Goal: Task Accomplishment & Management: Manage account settings

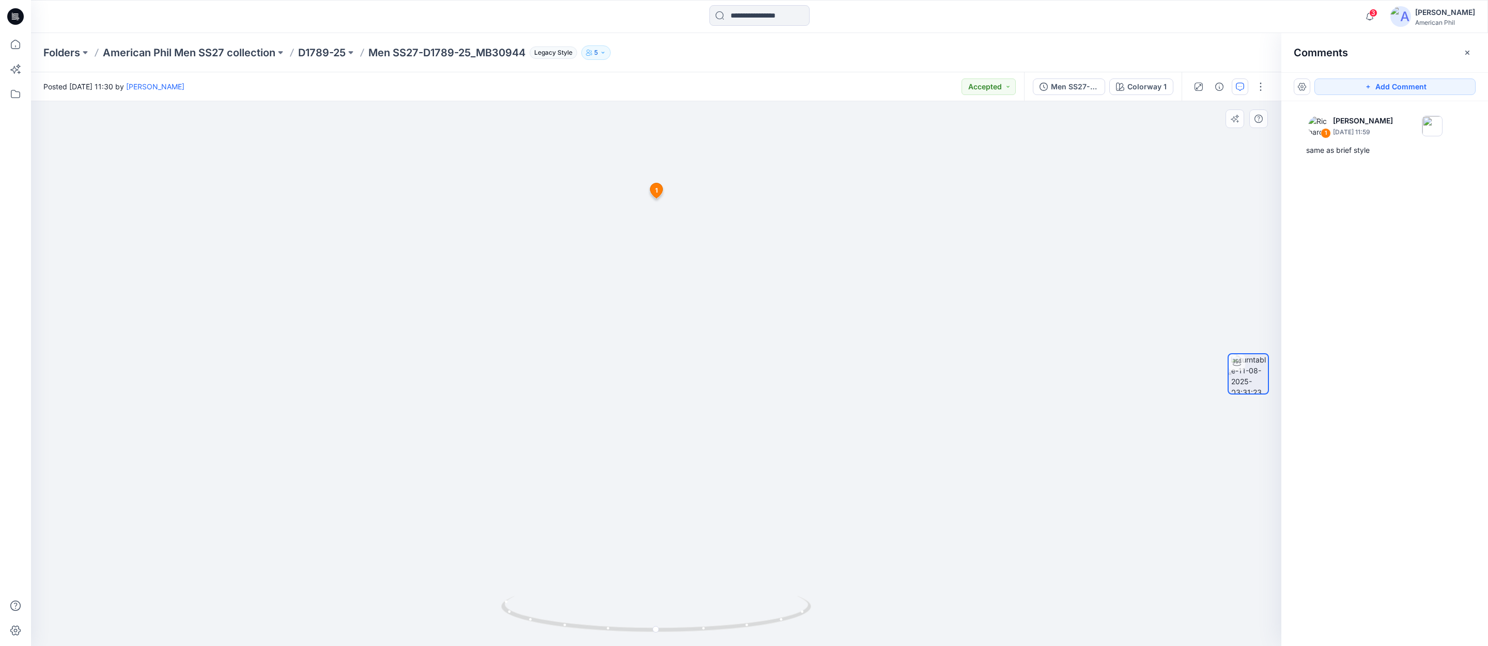
scroll to position [432, 0]
click at [1376, 10] on span "3" at bounding box center [1373, 13] width 8 height 8
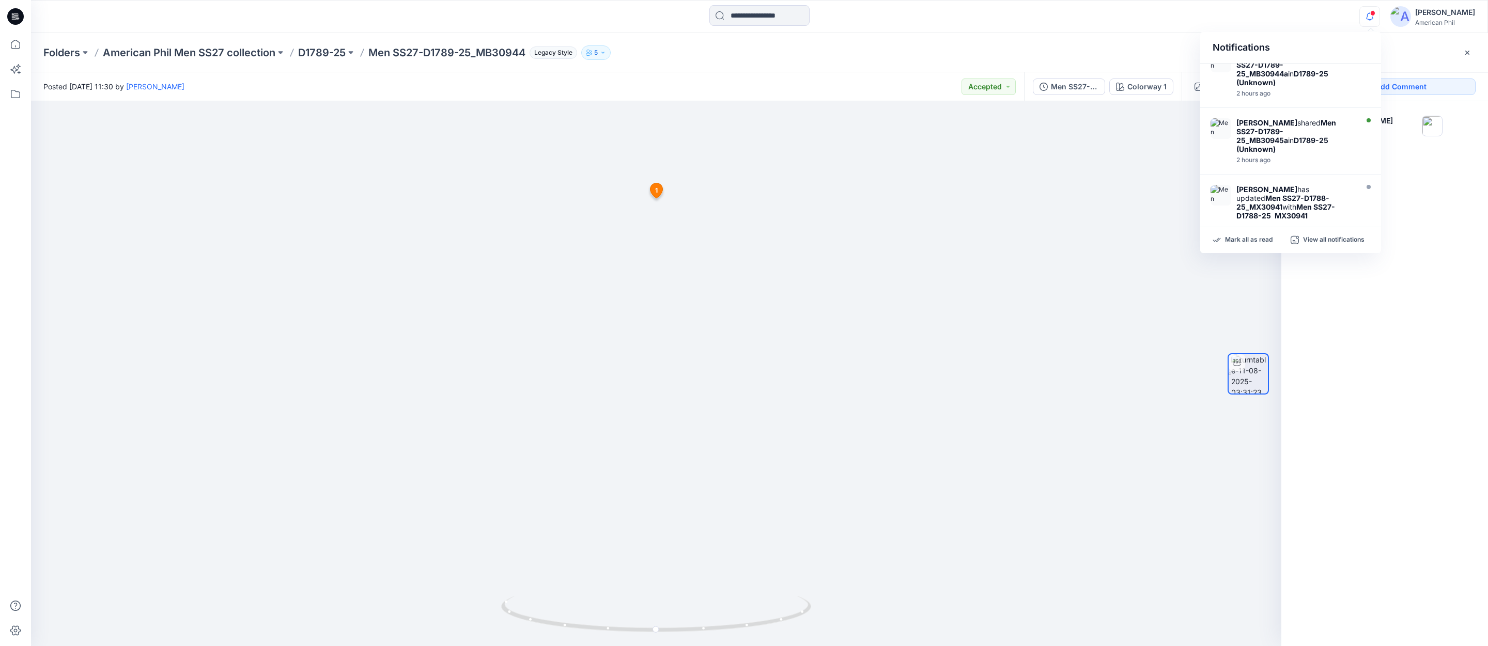
scroll to position [0, 0]
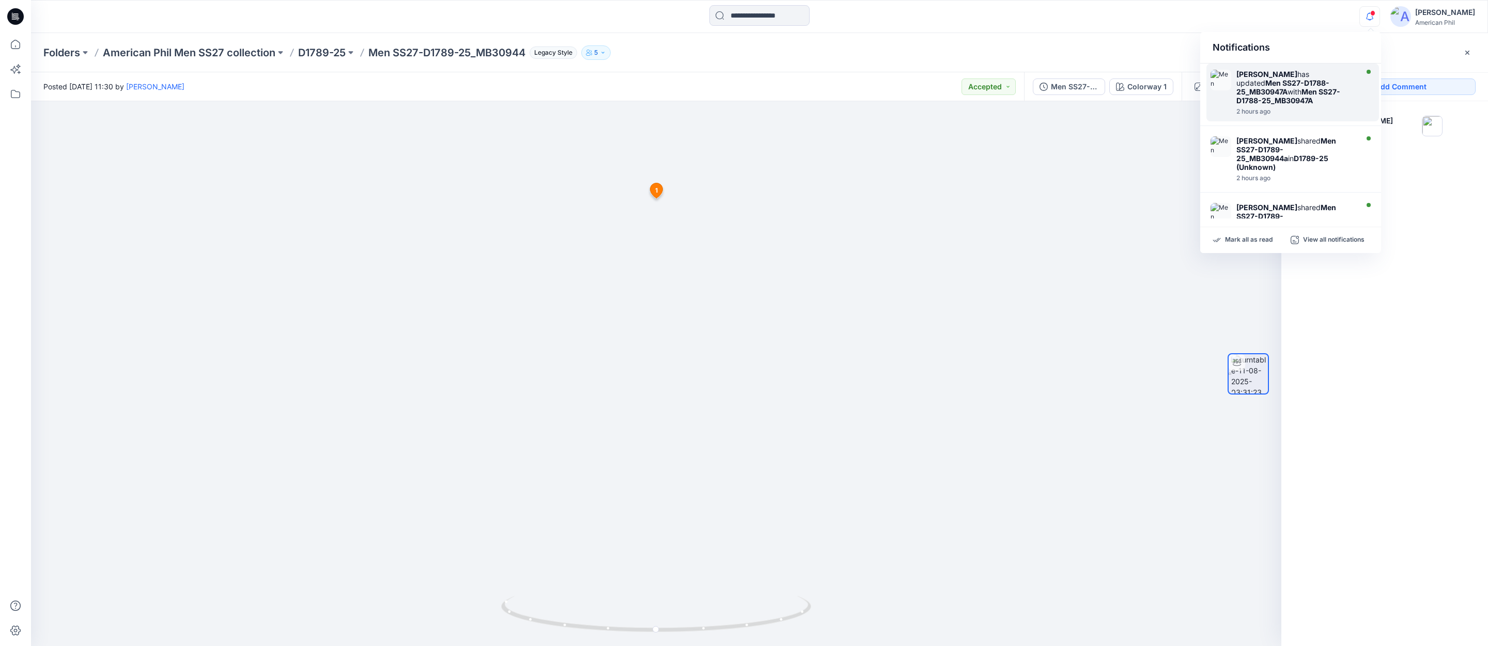
click at [1263, 82] on strong "Men SS27-D1788-25_MB30947A" at bounding box center [1283, 88] width 93 height 18
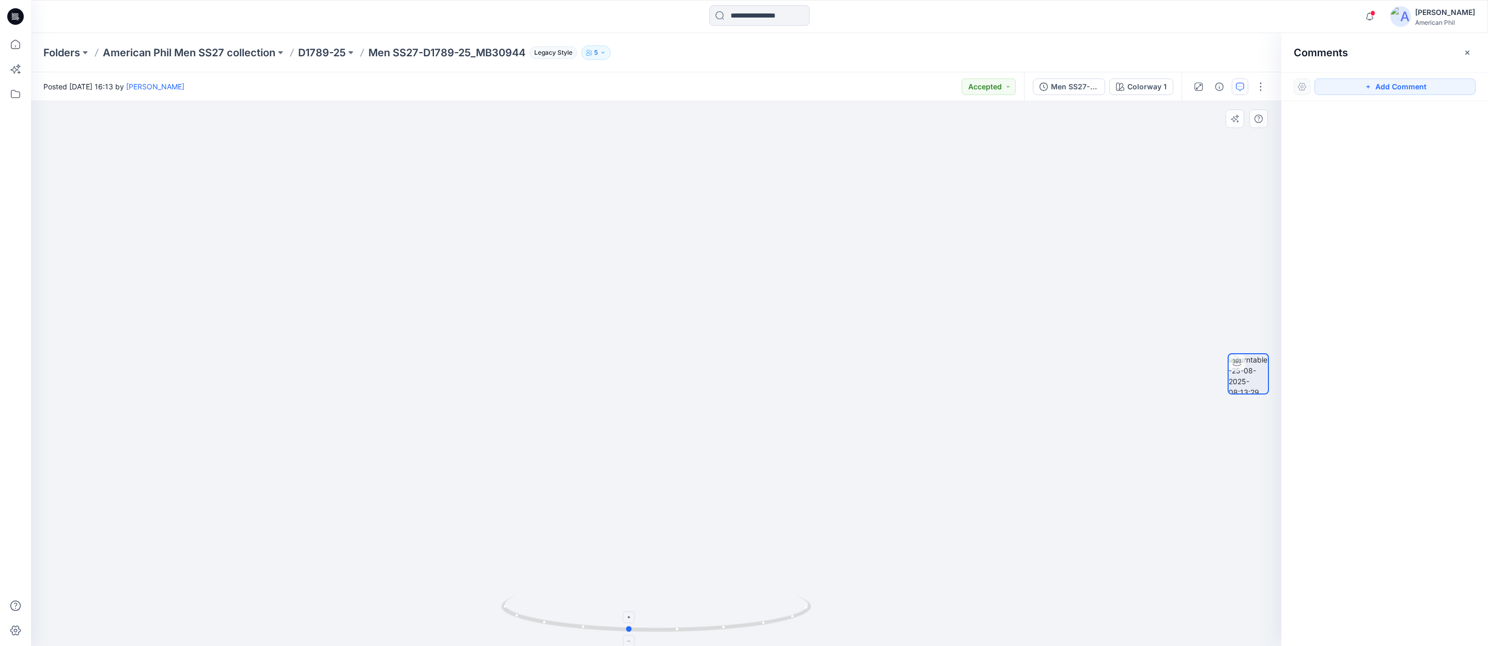
drag, startPoint x: 758, startPoint y: 612, endPoint x: 732, endPoint y: 598, distance: 29.8
click at [732, 598] on icon at bounding box center [657, 615] width 313 height 39
click at [1375, 13] on span at bounding box center [1372, 13] width 5 height 6
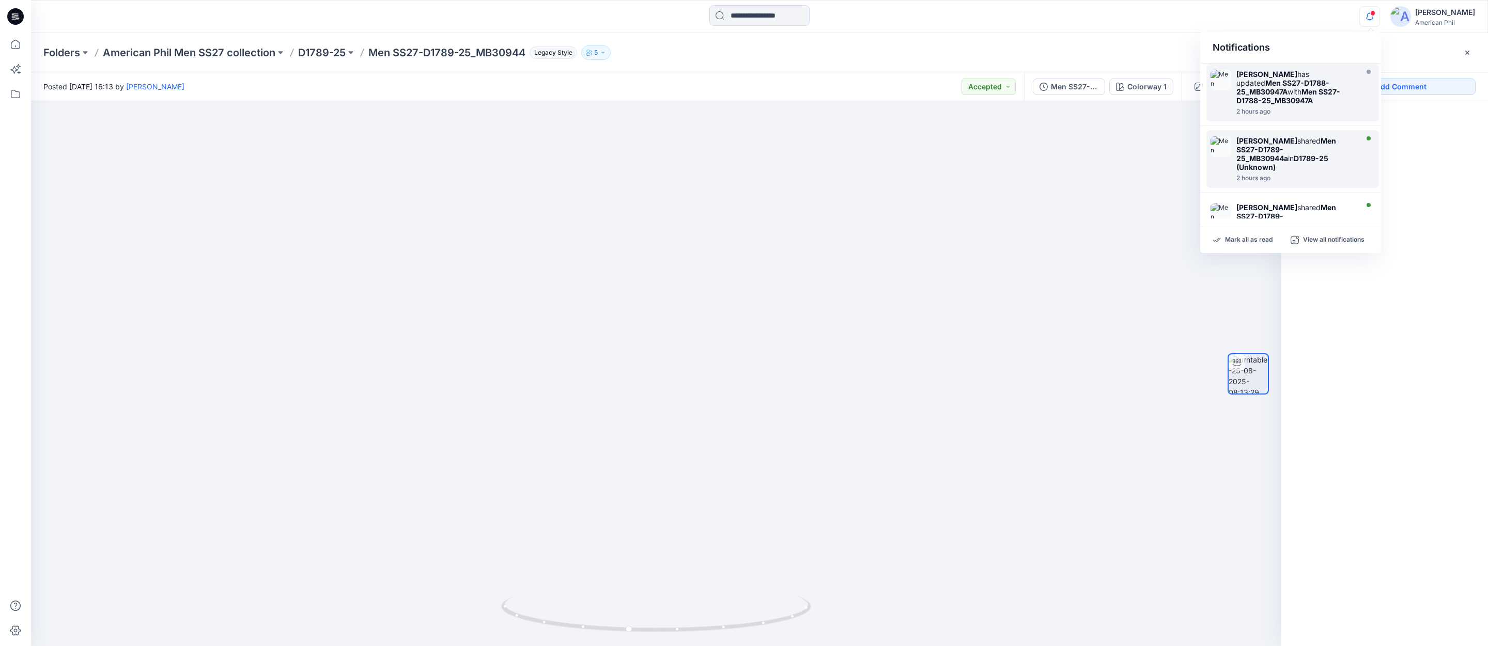
click at [1260, 150] on strong "Men SS27-D1789-25_MB30944a" at bounding box center [1287, 149] width 100 height 26
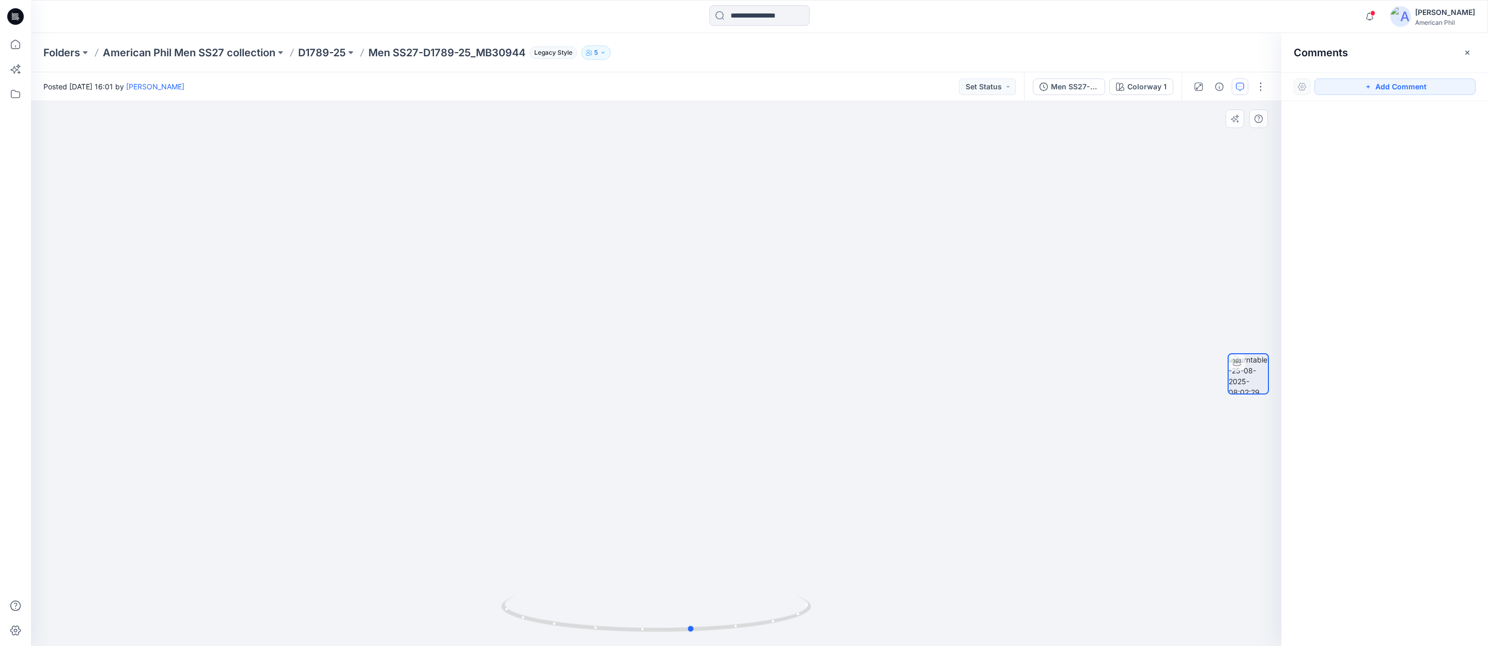
drag, startPoint x: 696, startPoint y: 623, endPoint x: 695, endPoint y: 584, distance: 39.3
click at [730, 620] on icon at bounding box center [657, 615] width 313 height 39
drag, startPoint x: 648, startPoint y: 627, endPoint x: 620, endPoint y: 623, distance: 28.2
click at [620, 624] on icon at bounding box center [657, 615] width 313 height 39
click at [1009, 84] on button "Set Status" at bounding box center [987, 87] width 57 height 17
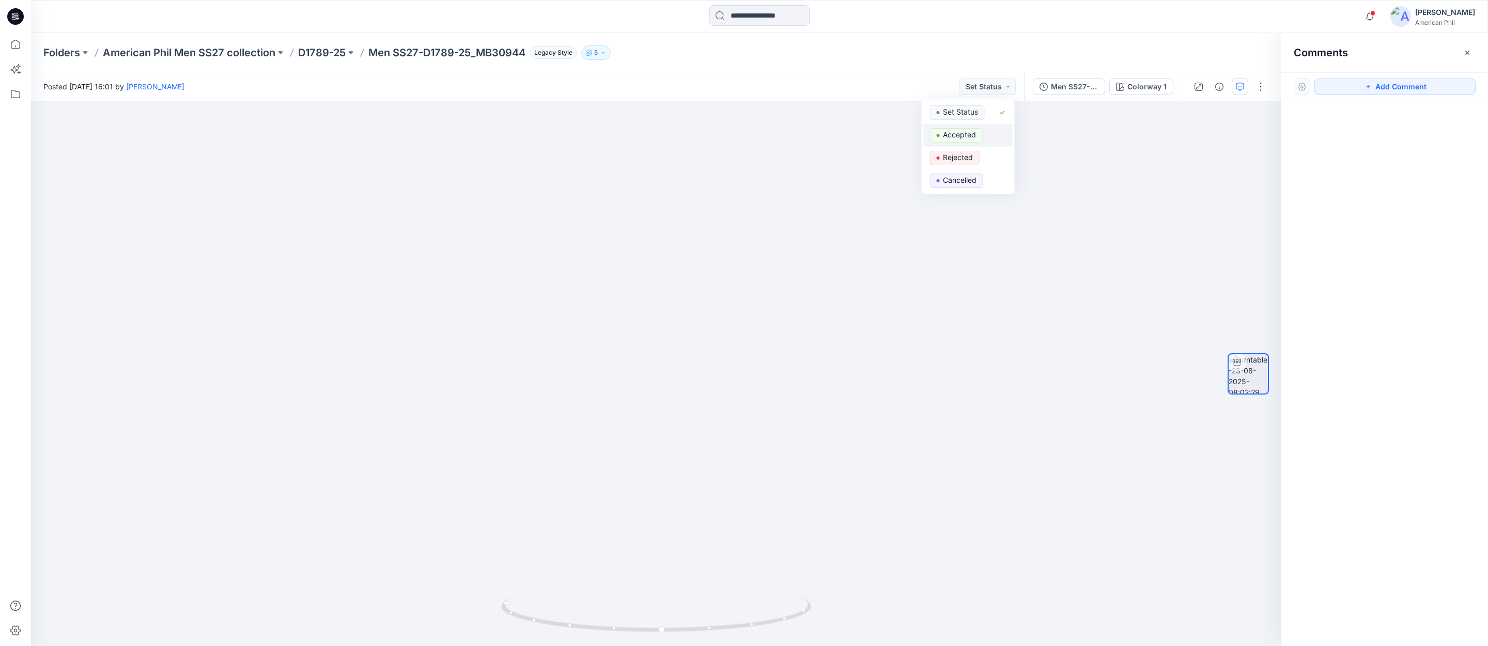
click at [957, 132] on p "Accepted" at bounding box center [959, 134] width 33 height 13
click at [1373, 13] on span at bounding box center [1372, 13] width 5 height 6
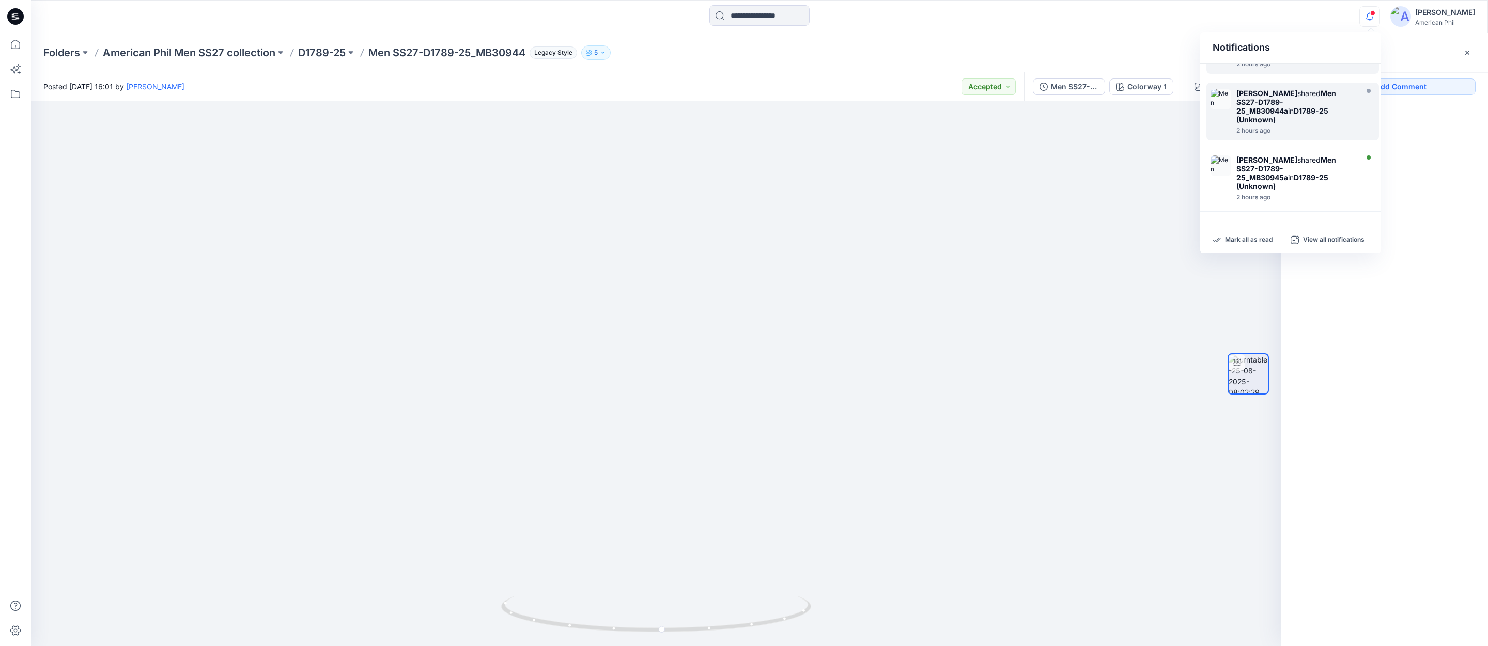
scroll to position [61, 0]
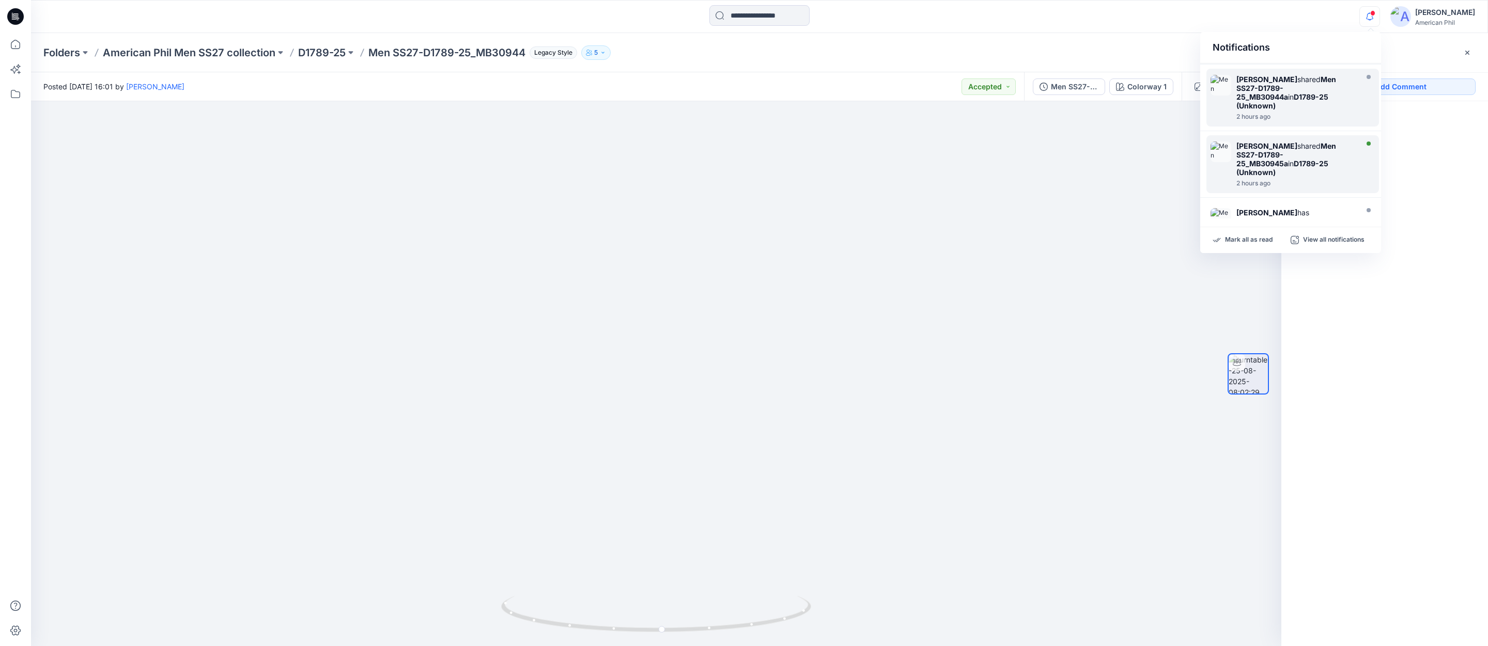
click at [1246, 147] on strong "Men SS27-D1789-25_MB30945a" at bounding box center [1287, 155] width 100 height 26
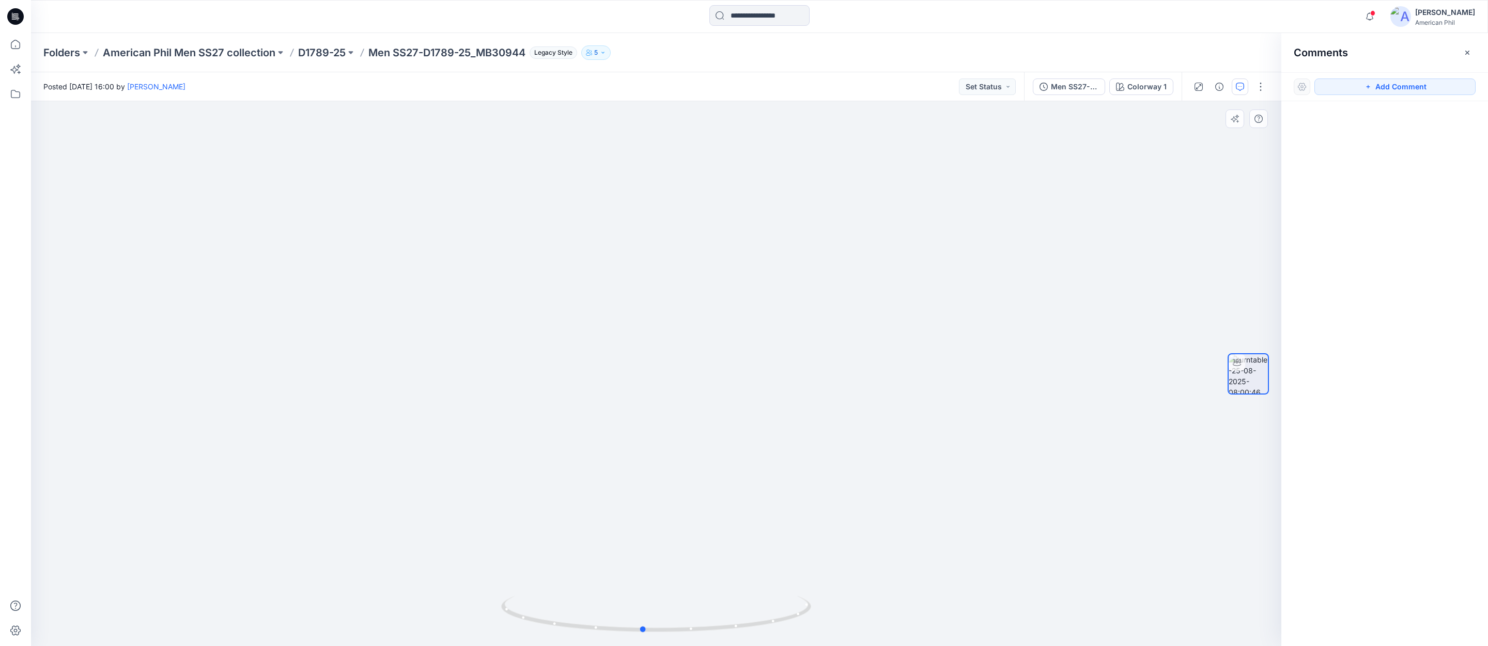
drag, startPoint x: 742, startPoint y: 618, endPoint x: 733, endPoint y: 539, distance: 79.0
click at [729, 613] on icon at bounding box center [657, 615] width 313 height 39
drag, startPoint x: 668, startPoint y: 567, endPoint x: 619, endPoint y: 587, distance: 53.4
click at [616, 589] on img at bounding box center [656, 269] width 1008 height 755
click at [1009, 88] on button "Set Status" at bounding box center [987, 87] width 57 height 17
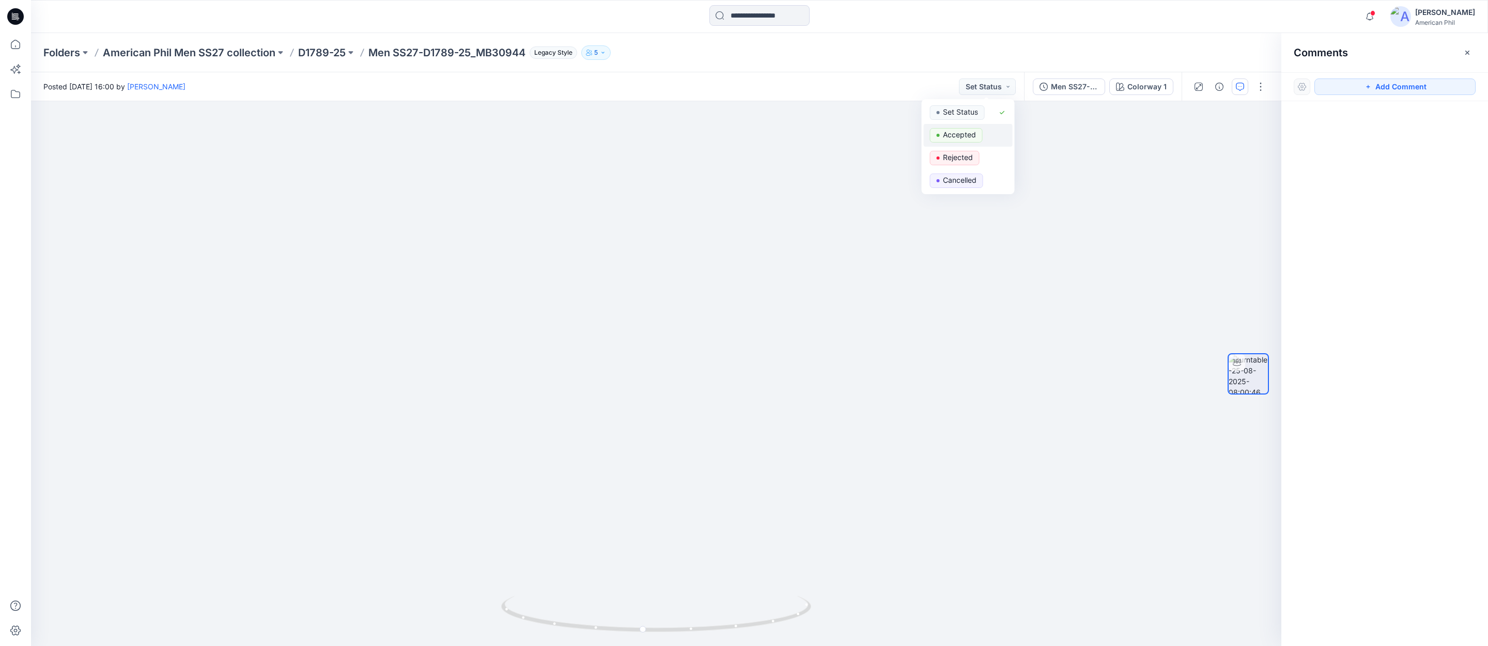
click at [960, 137] on p "Accepted" at bounding box center [959, 134] width 33 height 13
click at [1374, 12] on span at bounding box center [1372, 13] width 5 height 6
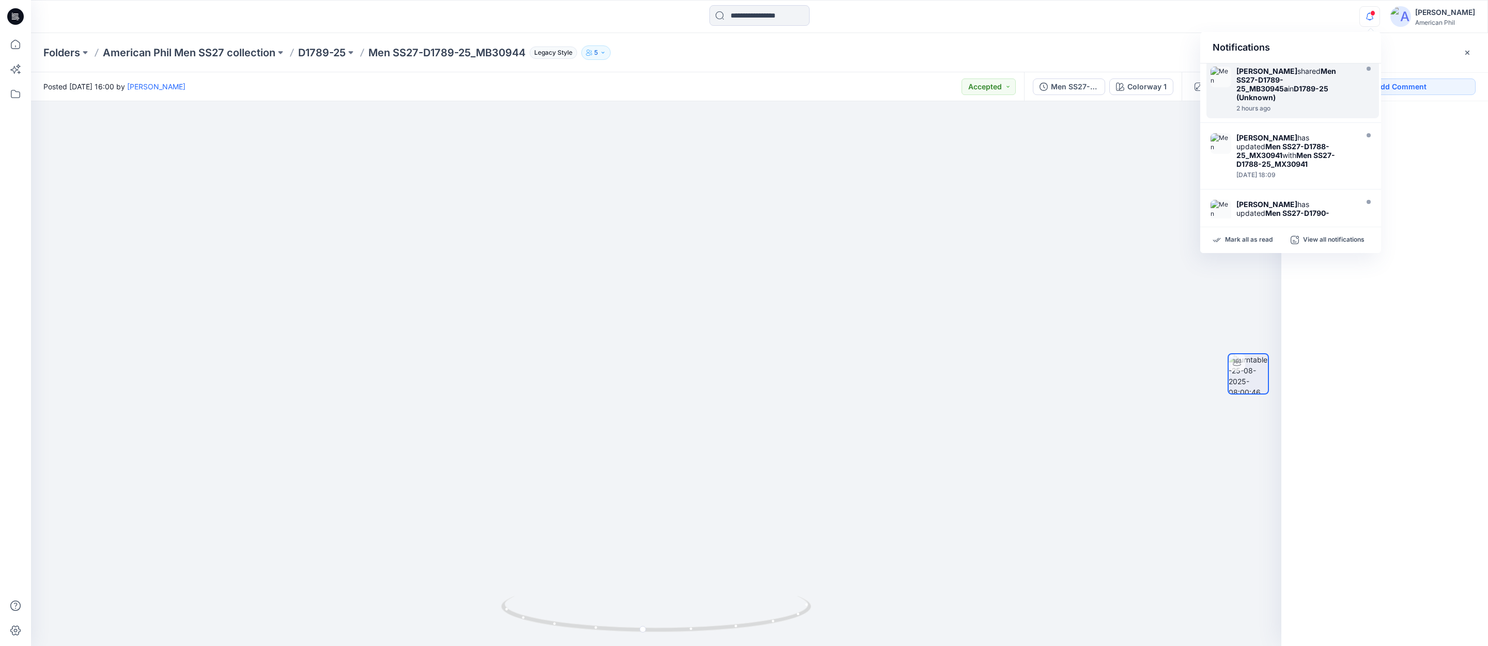
scroll to position [142, 0]
click at [1241, 136] on strong "Men SS27-D1788-25_MX30941" at bounding box center [1283, 145] width 93 height 18
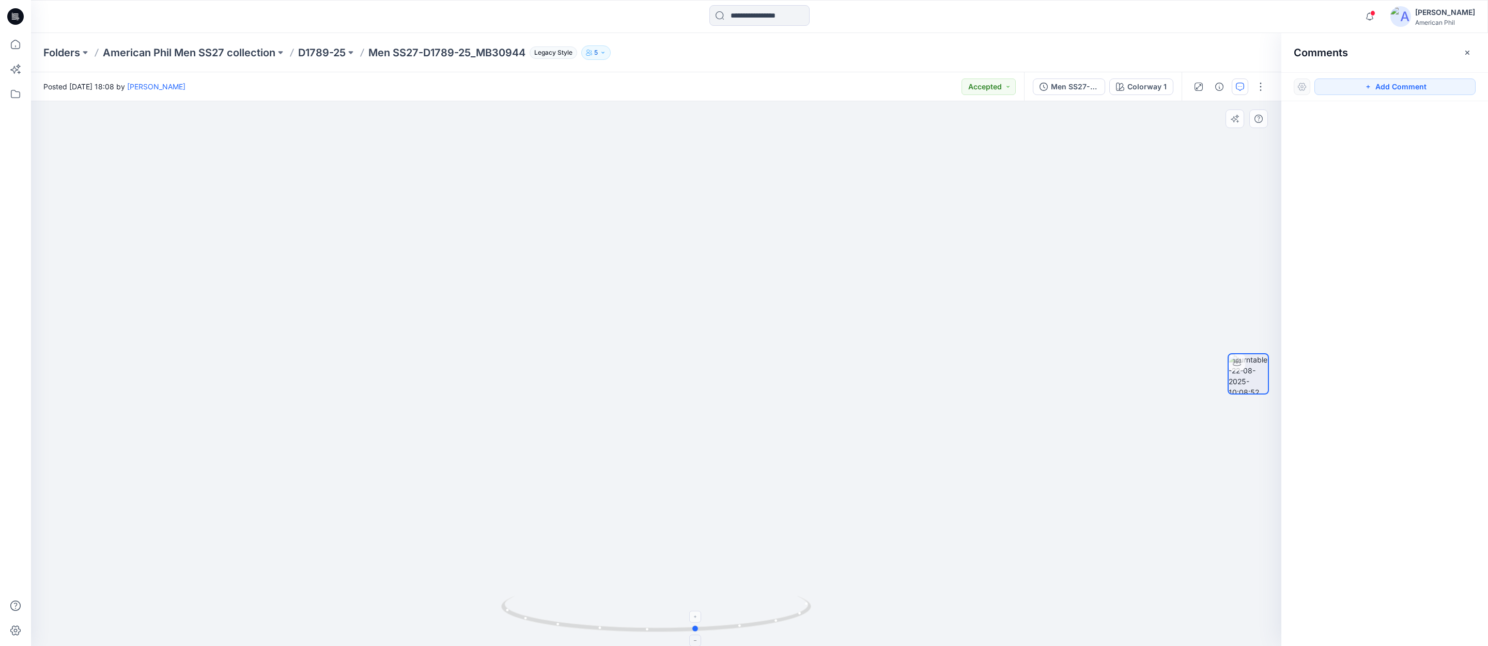
drag, startPoint x: 725, startPoint y: 629, endPoint x: 766, endPoint y: 627, distance: 40.9
click at [766, 627] on icon at bounding box center [657, 615] width 313 height 39
click at [1374, 14] on span at bounding box center [1372, 13] width 5 height 6
